Goal: Find specific page/section: Find specific page/section

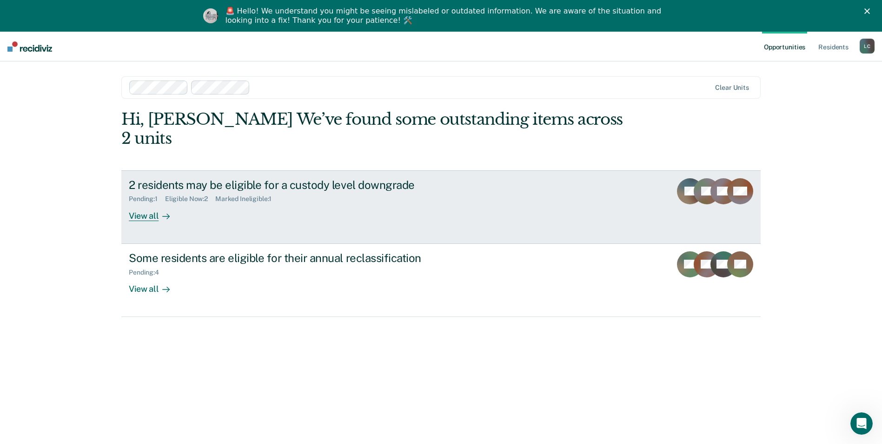
click at [148, 203] on div "View all" at bounding box center [155, 212] width 52 height 18
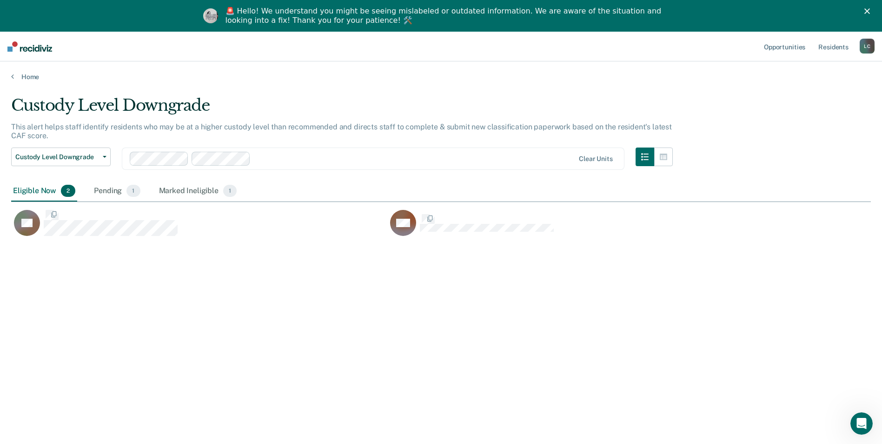
scroll to position [303, 853]
click at [415, 259] on div "Custody Level Downgrade This alert helps staff identify residents who may be at…" at bounding box center [441, 251] width 860 height 310
click at [22, 78] on link "Home" at bounding box center [441, 77] width 860 height 8
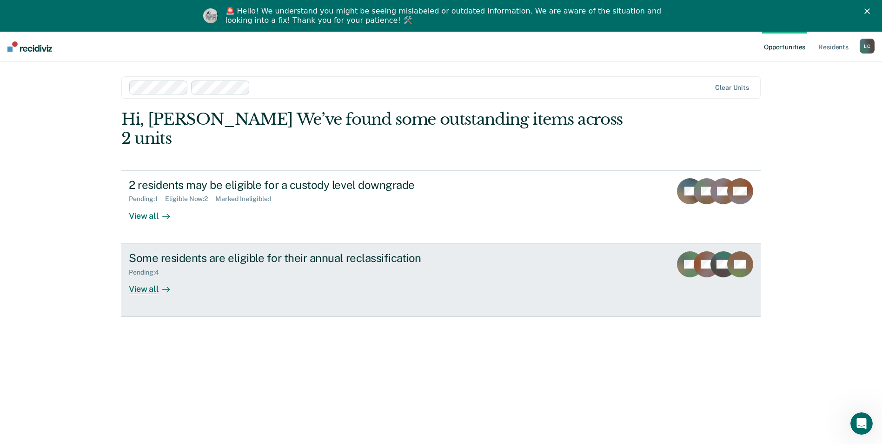
click at [147, 276] on div "View all" at bounding box center [155, 285] width 52 height 18
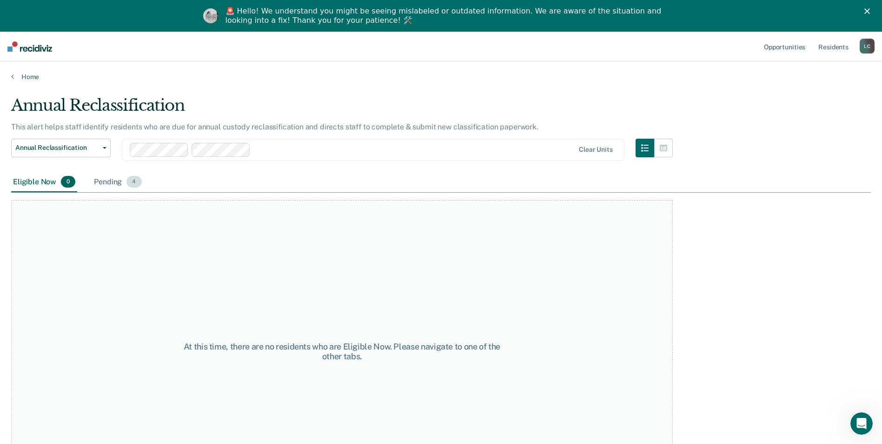
click at [114, 183] on div "Pending 4" at bounding box center [117, 182] width 51 height 20
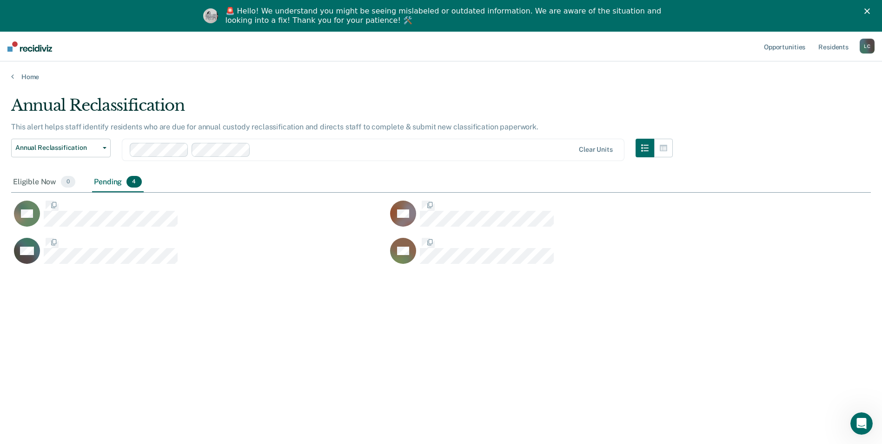
scroll to position [303, 853]
click at [34, 178] on div "Eligible Now 0" at bounding box center [44, 182] width 66 height 20
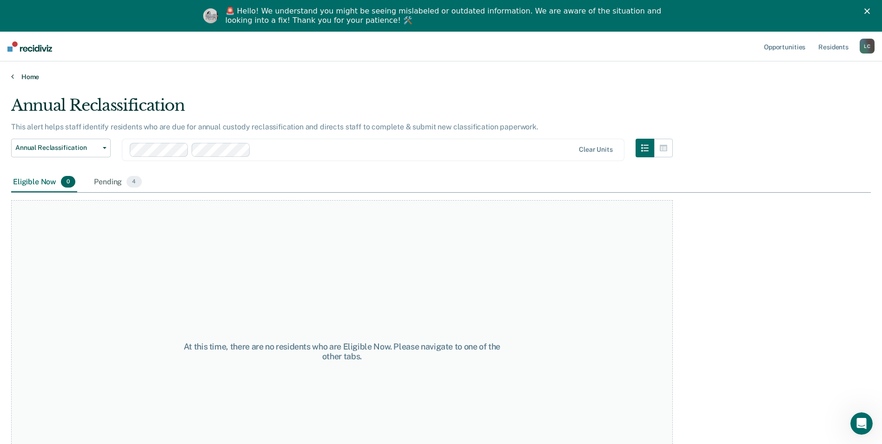
click at [29, 77] on link "Home" at bounding box center [441, 77] width 860 height 8
